Goal: Check status: Check status

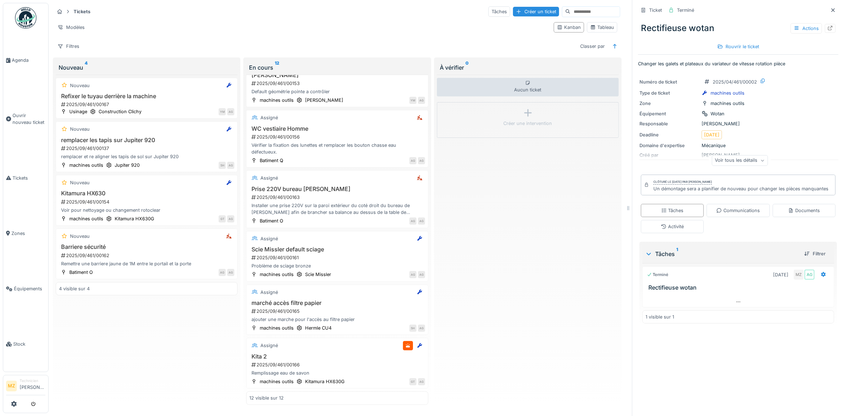
scroll to position [361, 0]
click at [376, 350] on div "Assigné Kita 2 2025/09/461/00166 Remplissage eau de savon machines outils Kitam…" at bounding box center [337, 363] width 182 height 51
click at [354, 349] on div "Assigné" at bounding box center [336, 345] width 175 height 9
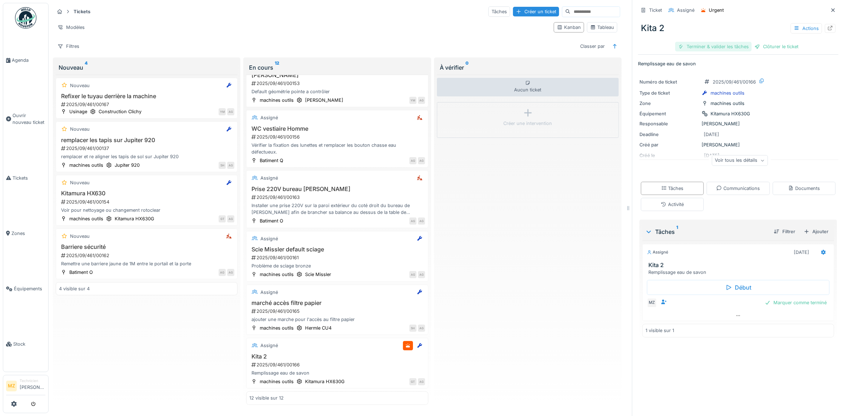
click at [726, 50] on div "Terminer & valider les tâches" at bounding box center [713, 47] width 76 height 10
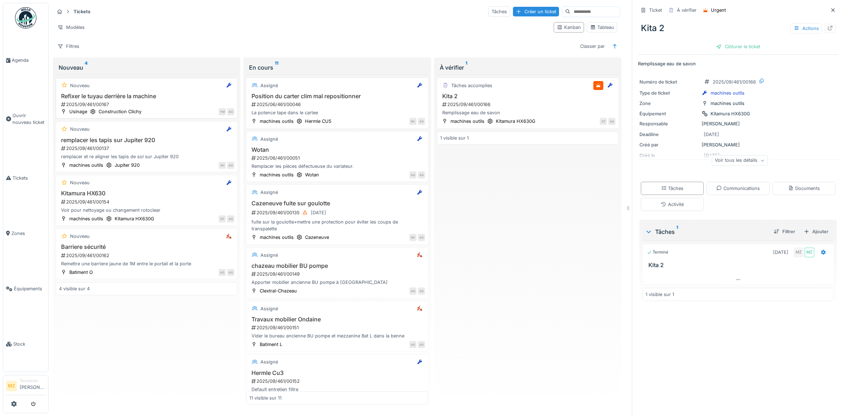
click at [162, 107] on div "2025/09/461/00167" at bounding box center [147, 104] width 174 height 7
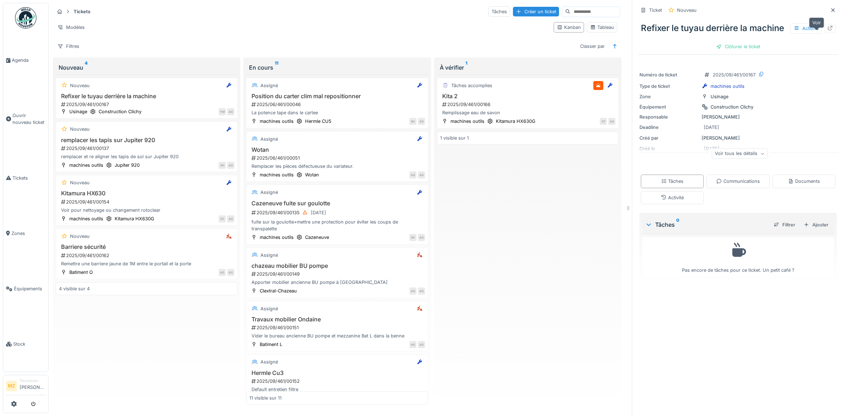
click at [827, 30] on icon at bounding box center [830, 28] width 6 height 5
